Goal: Task Accomplishment & Management: Complete application form

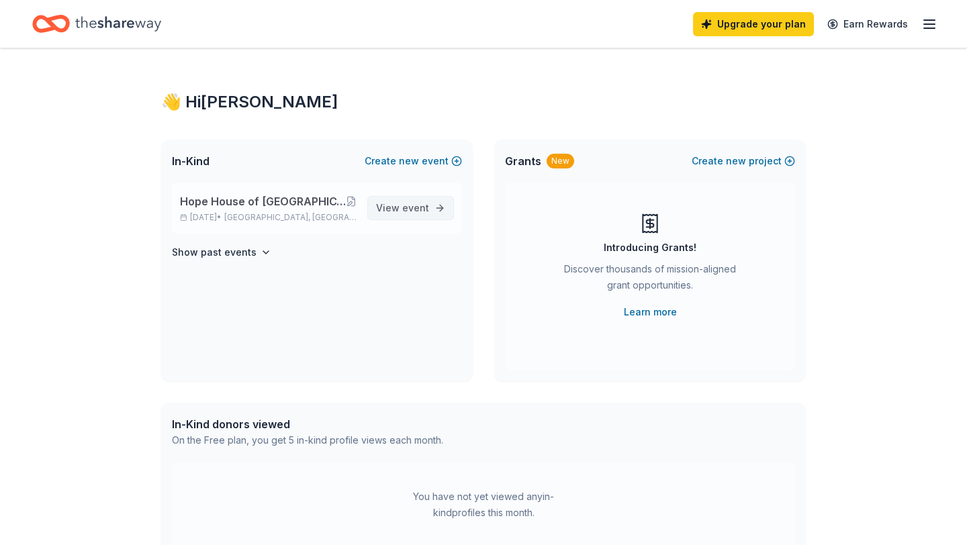
click at [406, 207] on span "event" at bounding box center [415, 207] width 27 height 11
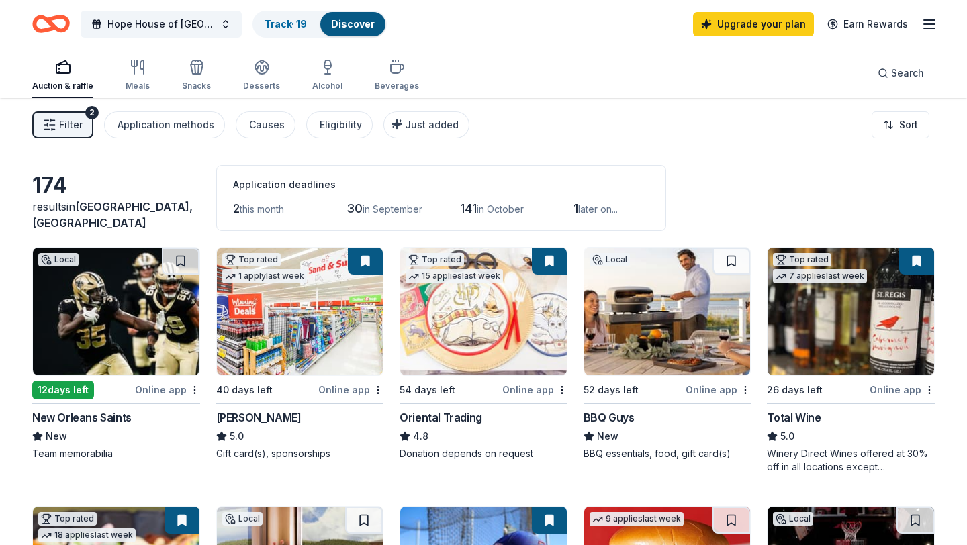
click at [83, 114] on button "Filter 2" at bounding box center [62, 125] width 61 height 27
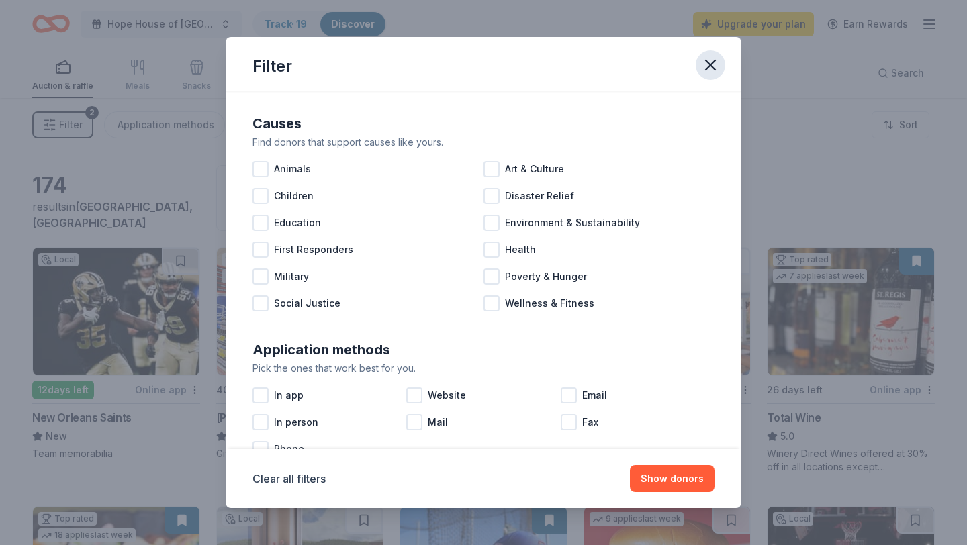
click at [711, 69] on icon "button" at bounding box center [710, 65] width 19 height 19
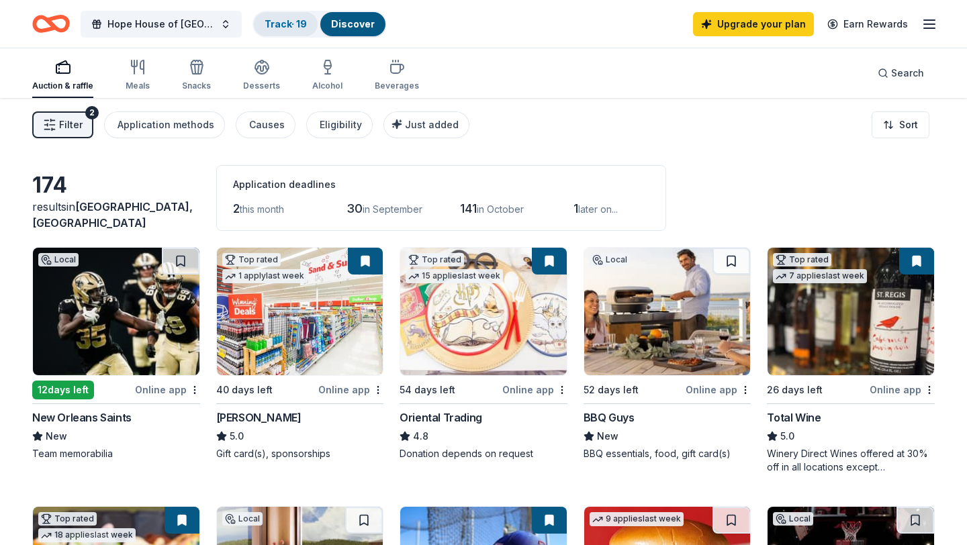
click at [292, 25] on link "Track · 19" at bounding box center [286, 23] width 42 height 11
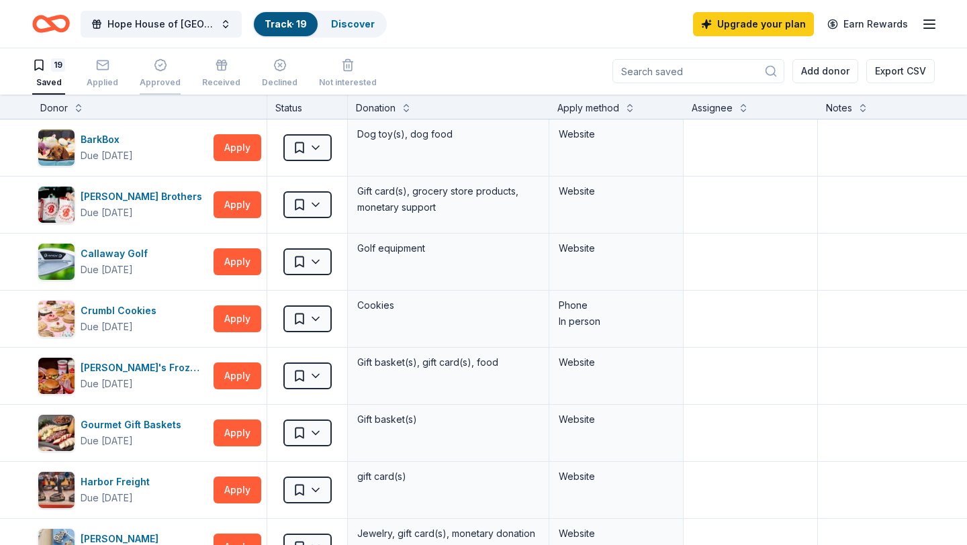
click at [166, 65] on div "button" at bounding box center [160, 64] width 41 height 13
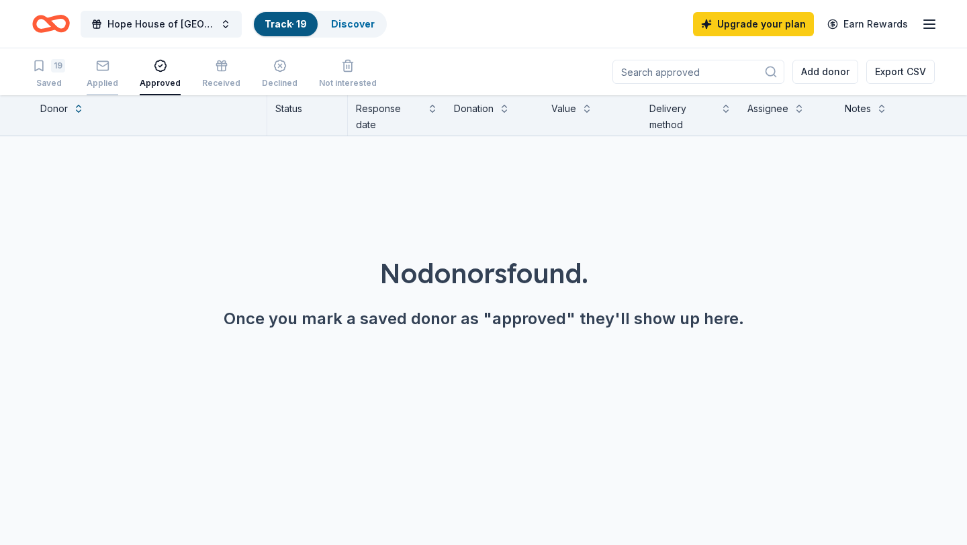
click at [102, 67] on icon "button" at bounding box center [102, 65] width 13 height 13
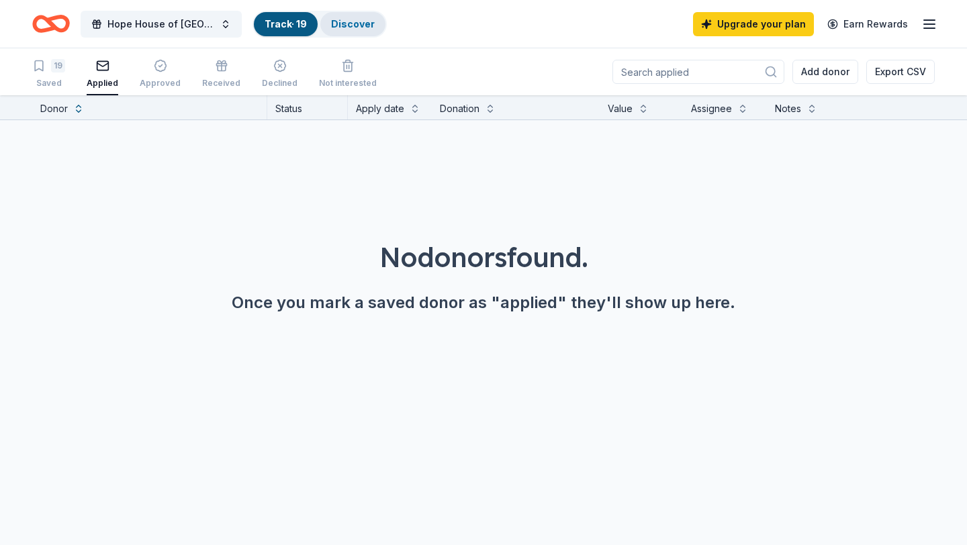
click at [371, 19] on link "Discover" at bounding box center [353, 23] width 44 height 11
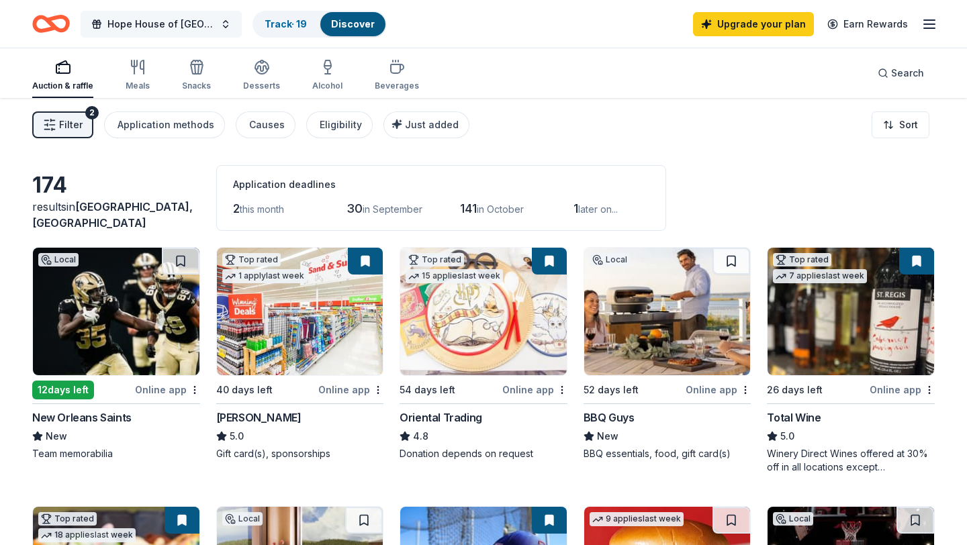
click at [228, 23] on button "Hope House of [GEOGRAPHIC_DATA][US_STATE] Annual Lobster Dinner and Silent & Li…" at bounding box center [161, 24] width 161 height 27
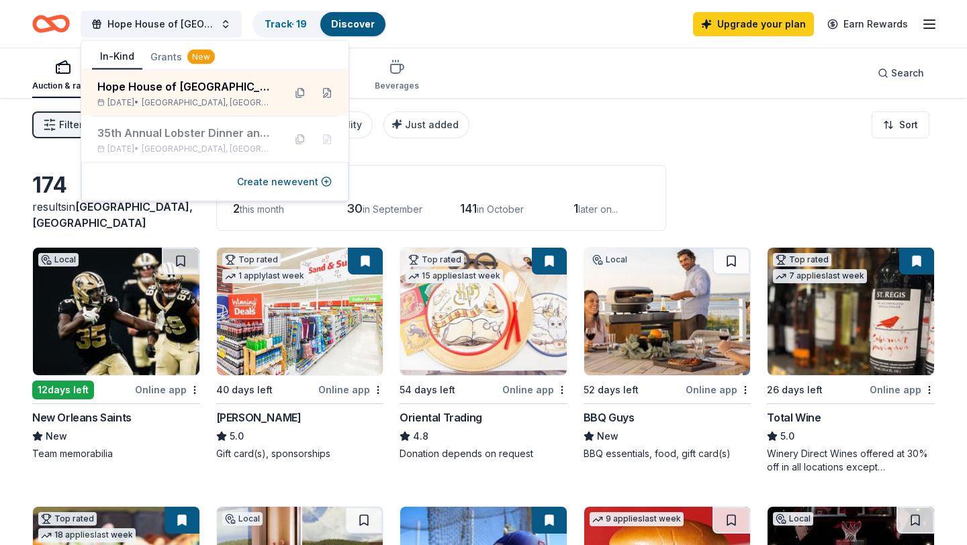
click at [513, 75] on div "Auction & raffle Meals Snacks Desserts Alcohol Beverages Search" at bounding box center [483, 73] width 903 height 50
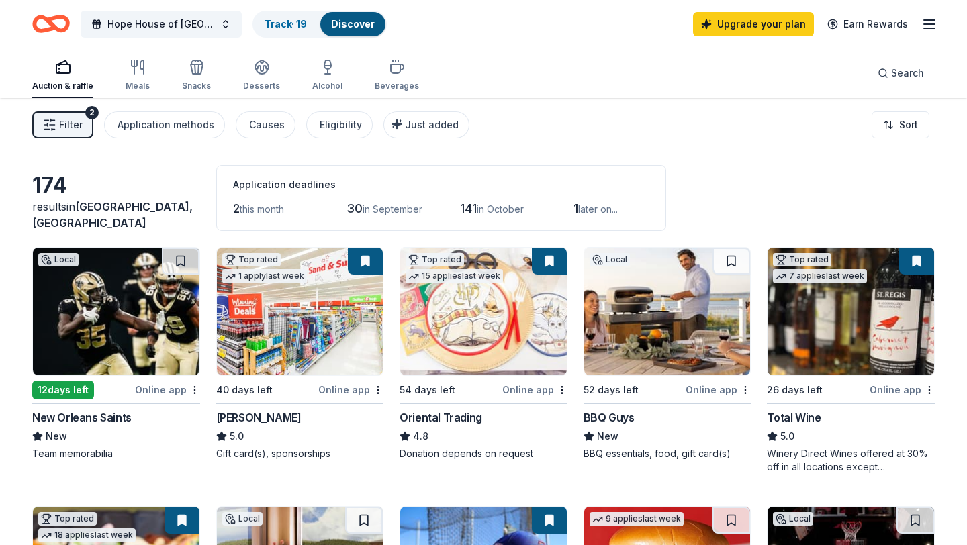
click at [932, 24] on icon "button" at bounding box center [930, 24] width 16 height 16
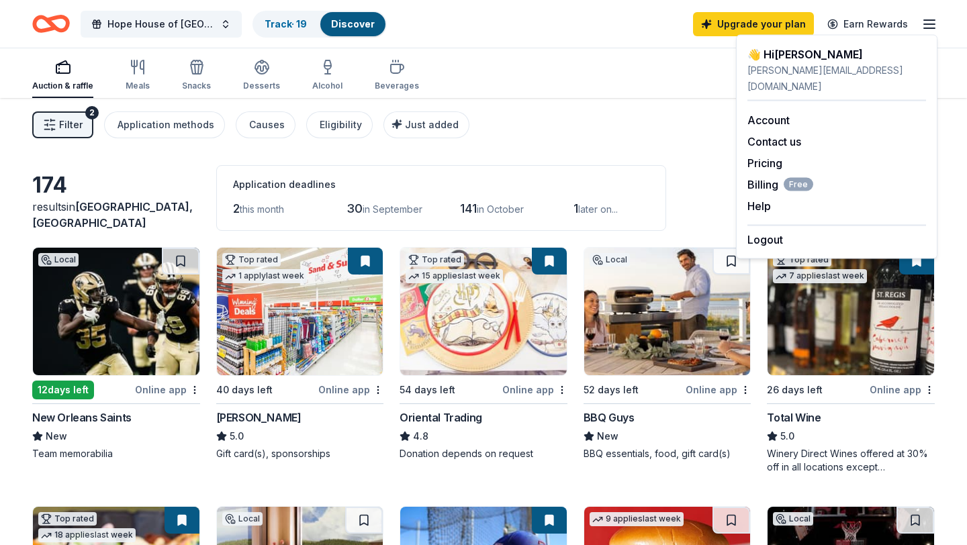
click at [83, 117] on button "Filter 2" at bounding box center [62, 125] width 61 height 27
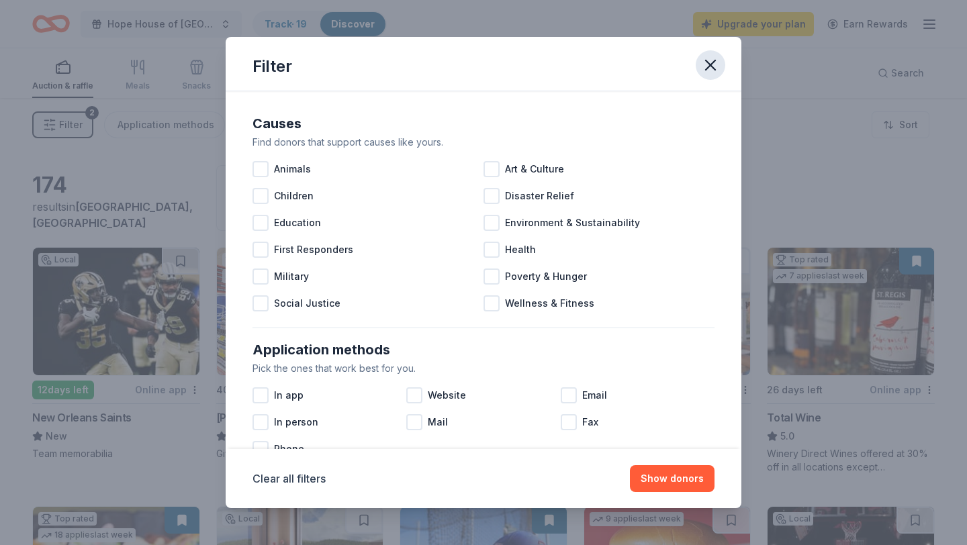
click at [704, 67] on icon "button" at bounding box center [710, 65] width 19 height 19
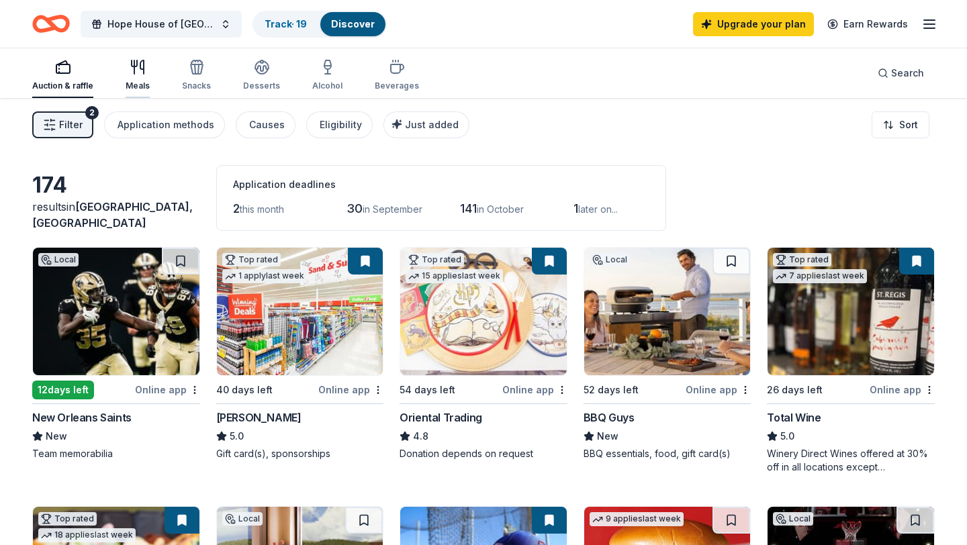
click at [138, 72] on icon "button" at bounding box center [138, 67] width 16 height 16
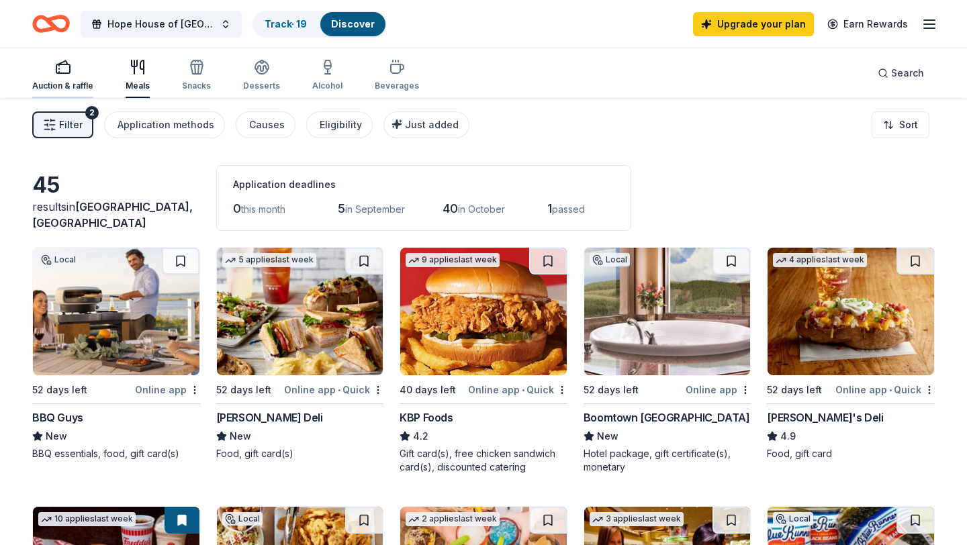
click at [60, 69] on icon "button" at bounding box center [63, 67] width 16 height 16
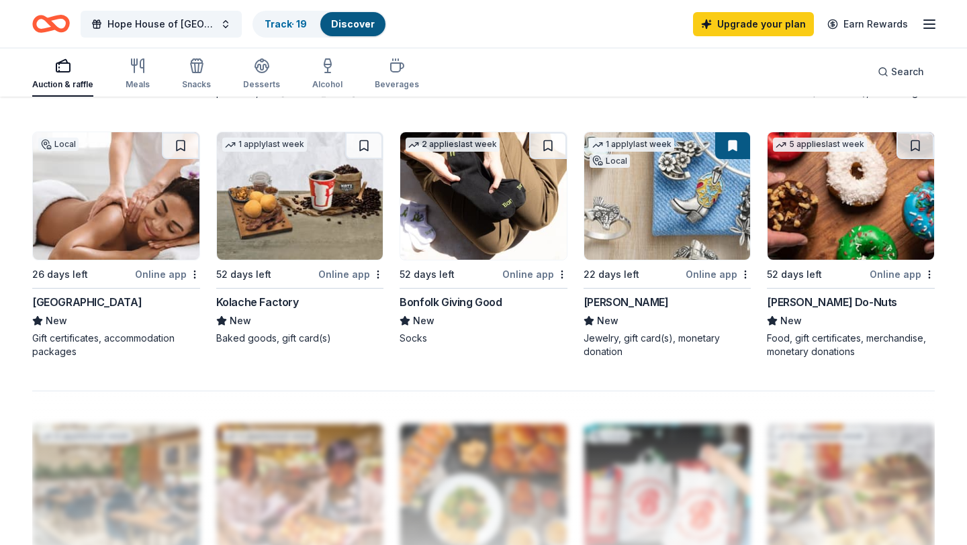
scroll to position [895, 0]
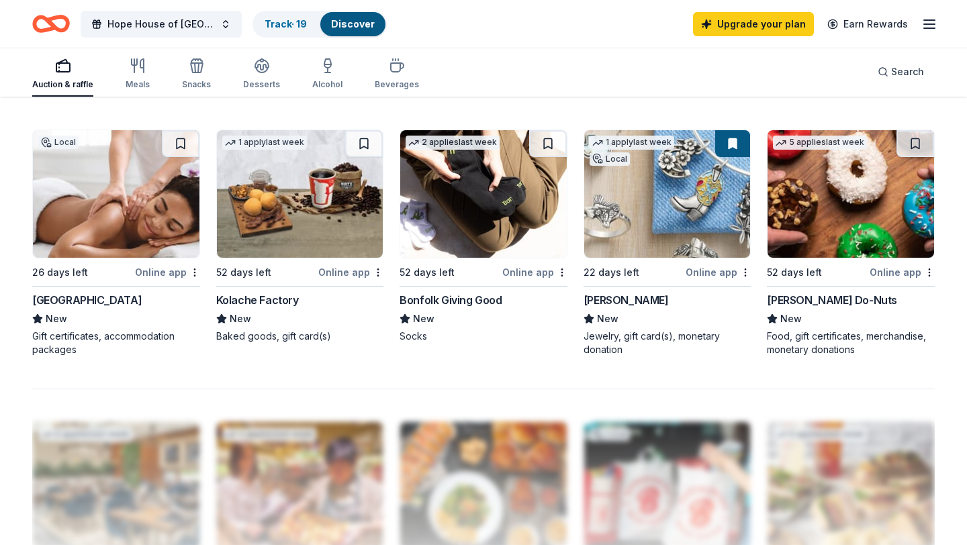
click at [147, 240] on img at bounding box center [116, 194] width 167 height 128
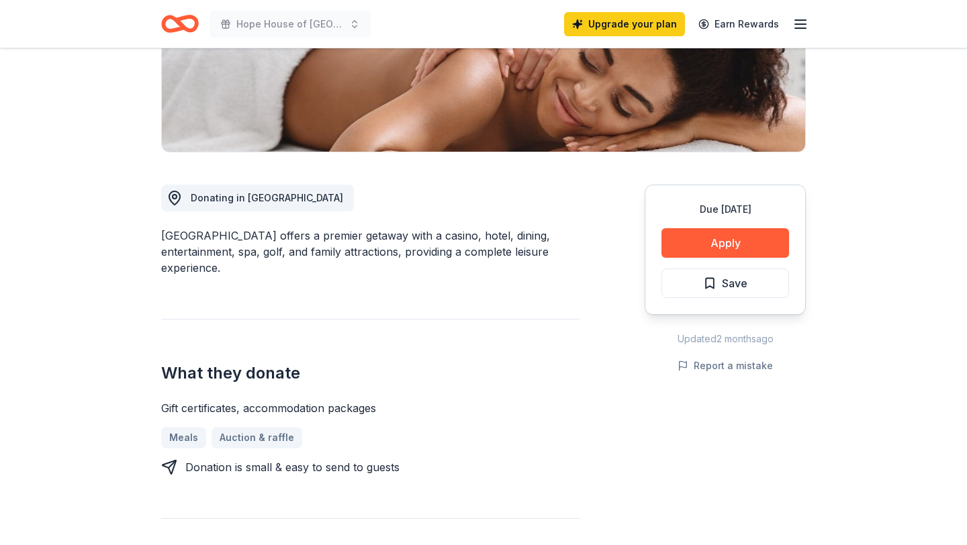
scroll to position [259, 0]
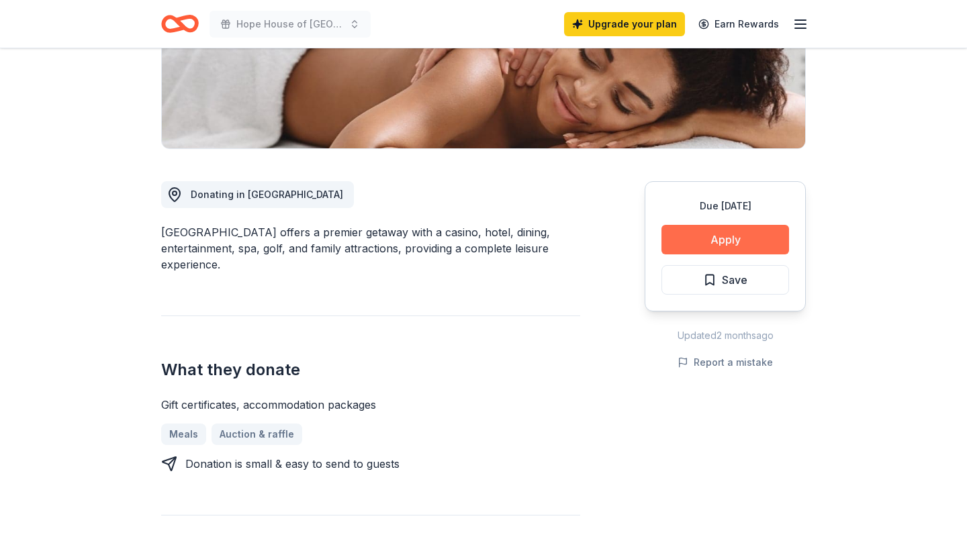
click at [718, 237] on button "Apply" at bounding box center [726, 240] width 128 height 30
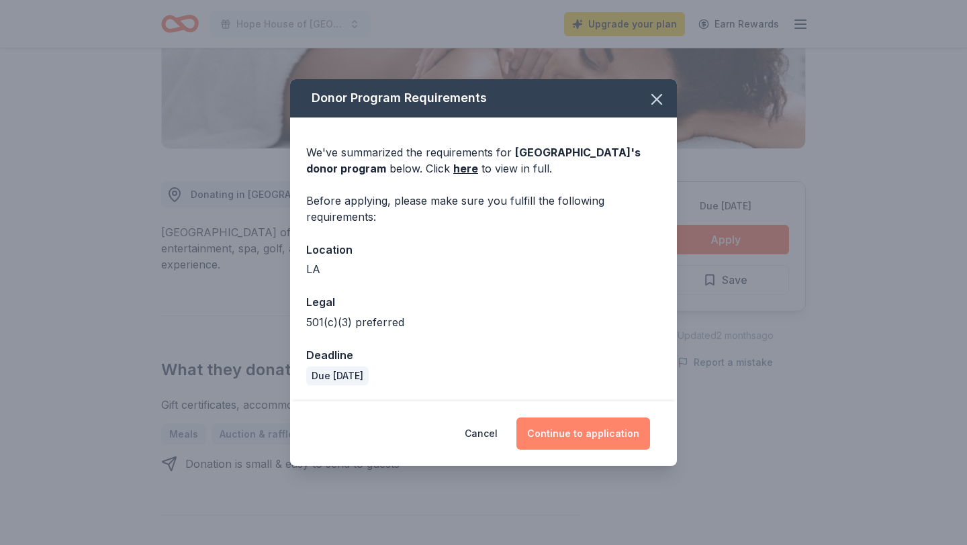
click at [621, 435] on button "Continue to application" at bounding box center [584, 434] width 134 height 32
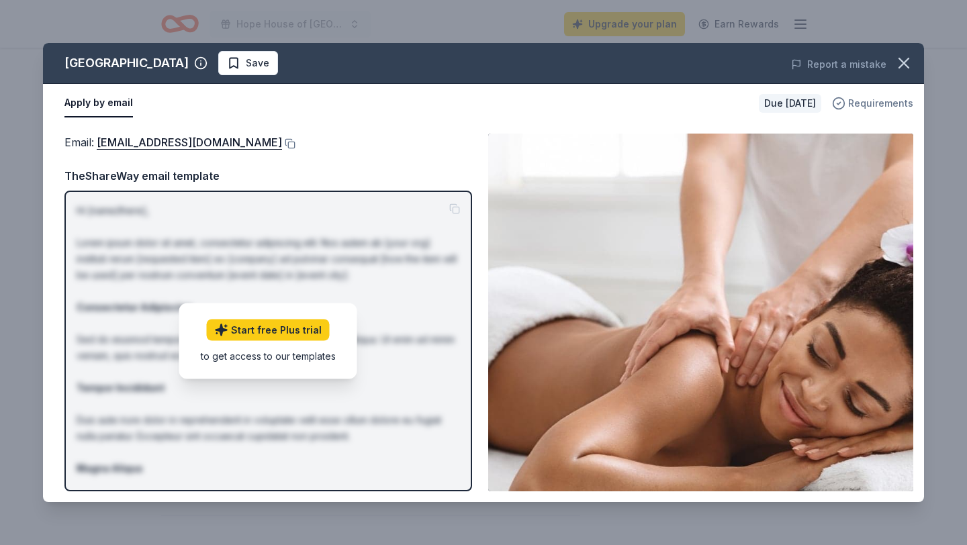
click at [861, 103] on span "Requirements" at bounding box center [880, 103] width 65 height 16
click at [903, 63] on icon "button" at bounding box center [903, 62] width 9 height 9
